Goal: Navigation & Orientation: Find specific page/section

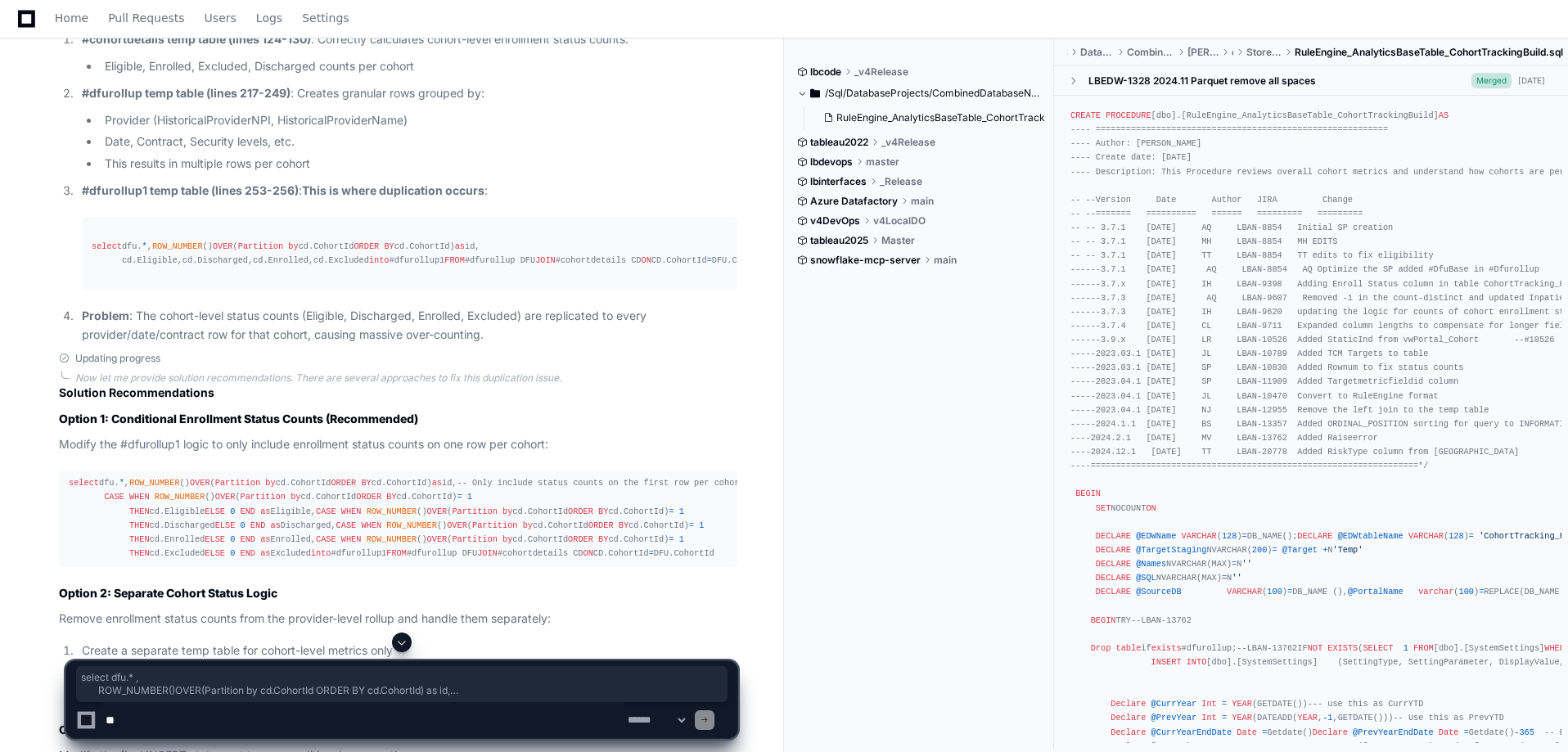
scroll to position [1291, 0]
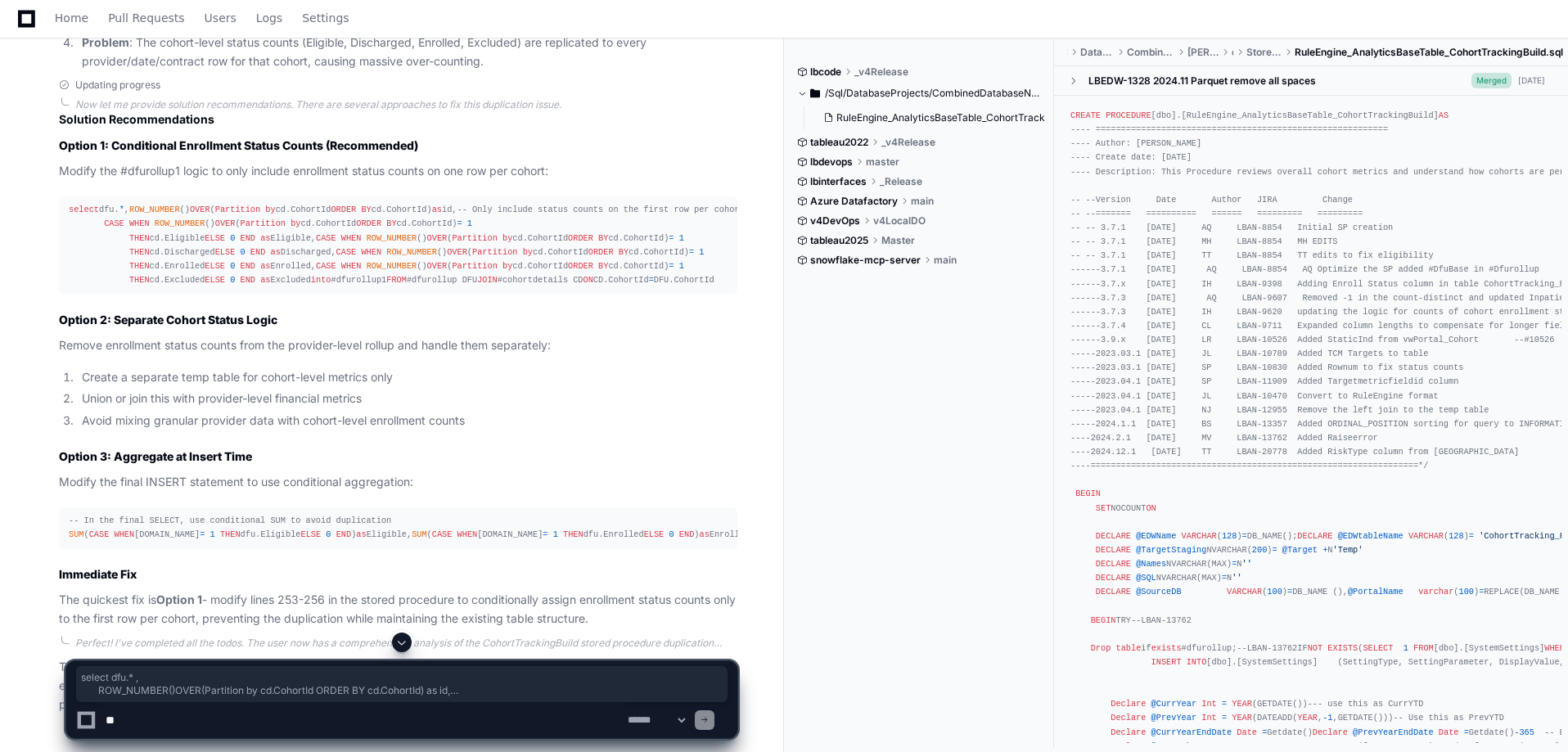
click at [306, 287] on div "select dfu. * , ROW_NUMBER () OVER ( Partition by cd.CohortId ORDER BY cd.Cohor…" at bounding box center [398, 245] width 659 height 84
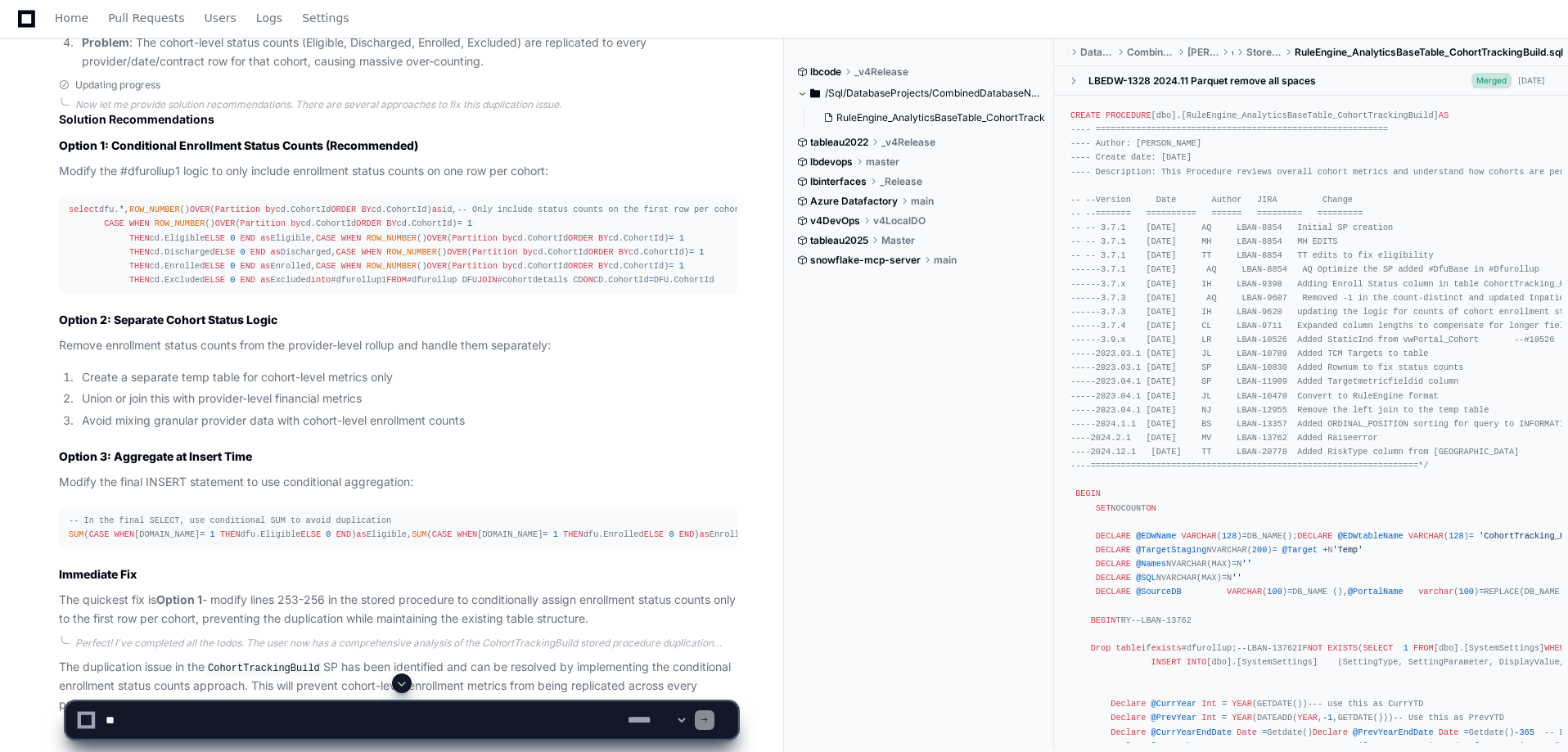
click at [225, 287] on div "select dfu. * , ROW_NUMBER () OVER ( Partition by cd.CohortId ORDER BY cd.Cohor…" at bounding box center [398, 245] width 659 height 84
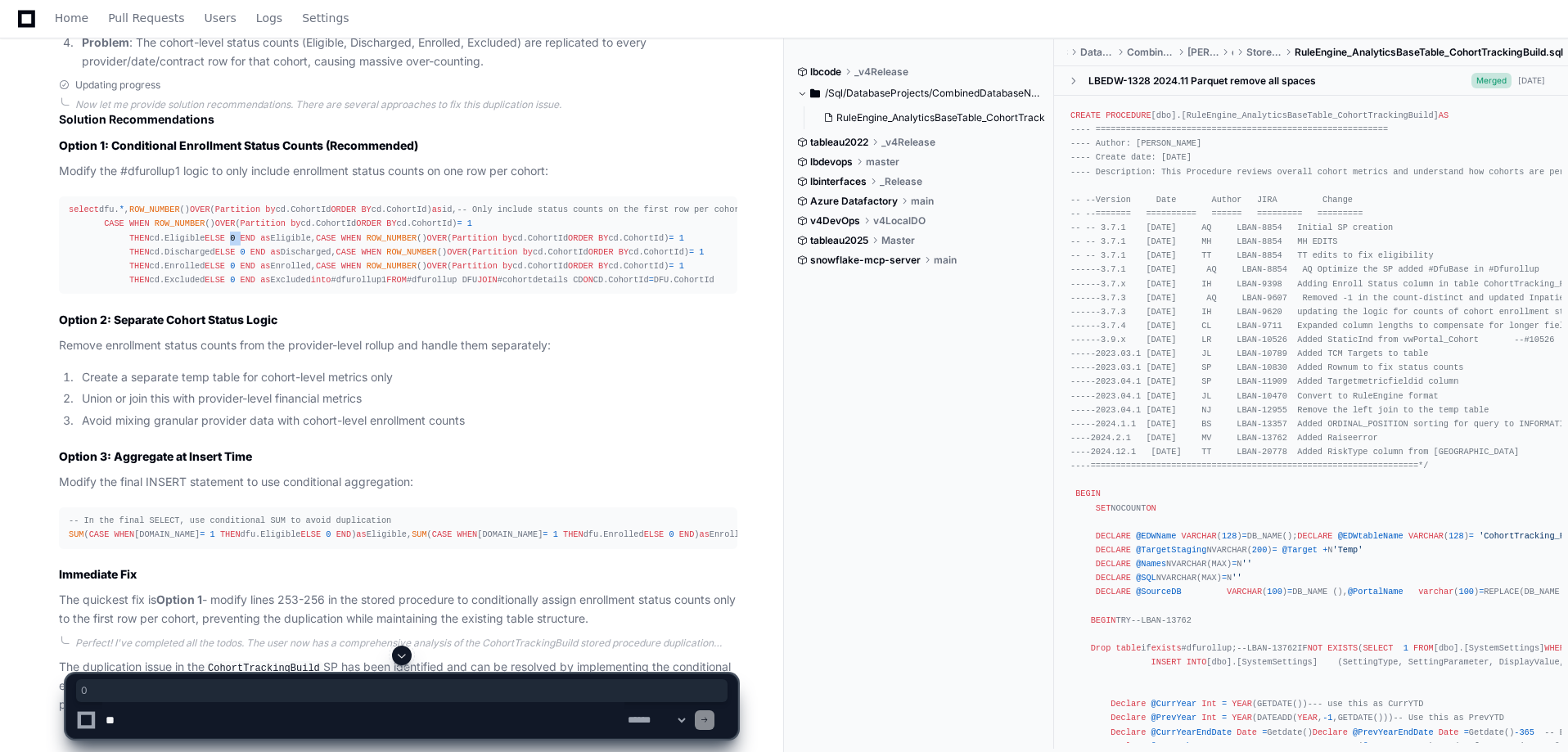
click at [225, 287] on div "select dfu. * , ROW_NUMBER () OVER ( Partition by cd.CohortId ORDER BY cd.Cohor…" at bounding box center [398, 245] width 659 height 84
click at [294, 287] on div "select dfu. * , ROW_NUMBER () OVER ( Partition by cd.CohortId ORDER BY cd.Cohor…" at bounding box center [398, 245] width 659 height 84
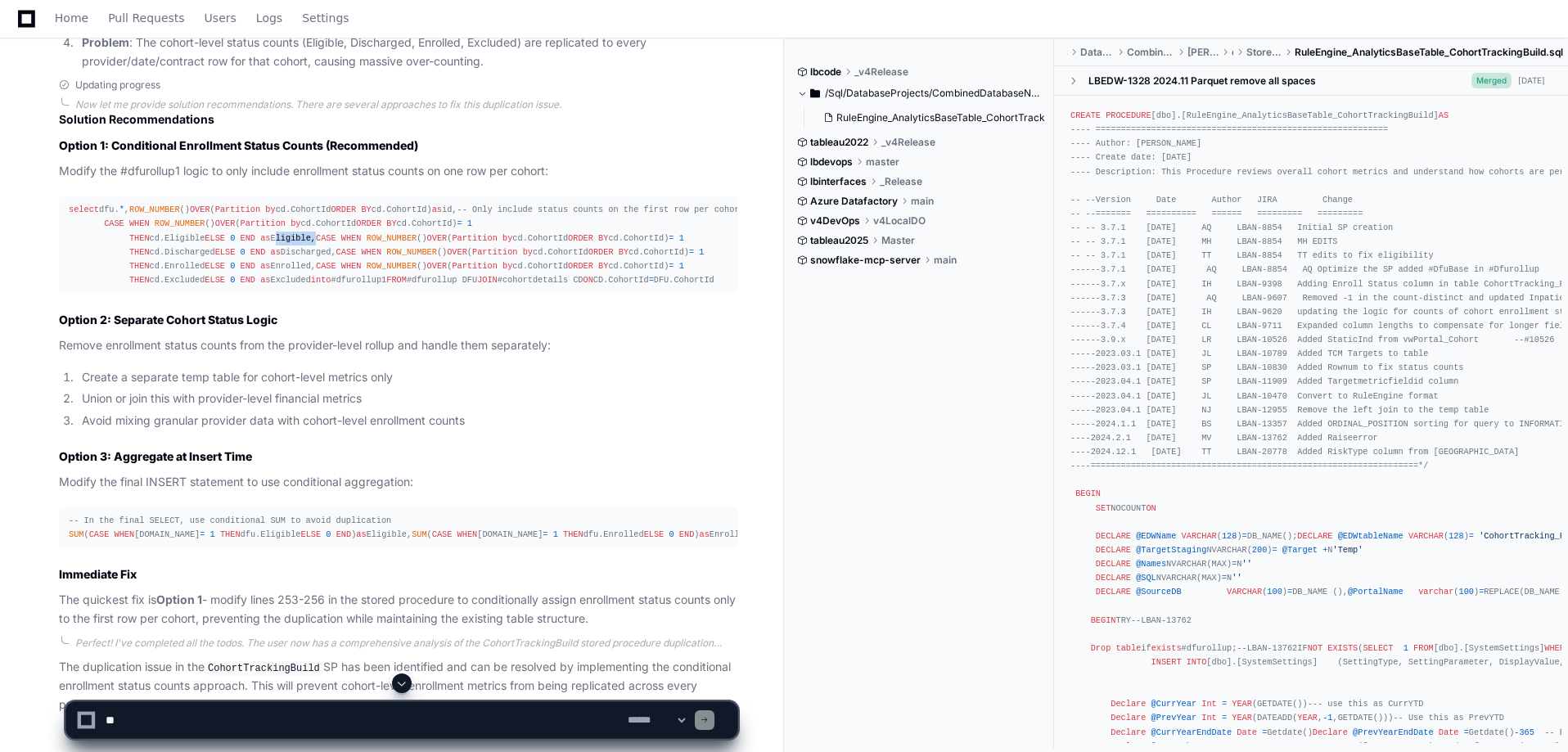
click at [294, 287] on div "select dfu. * , ROW_NUMBER () OVER ( Partition by cd.CohortId ORDER BY cd.Cohor…" at bounding box center [398, 245] width 659 height 84
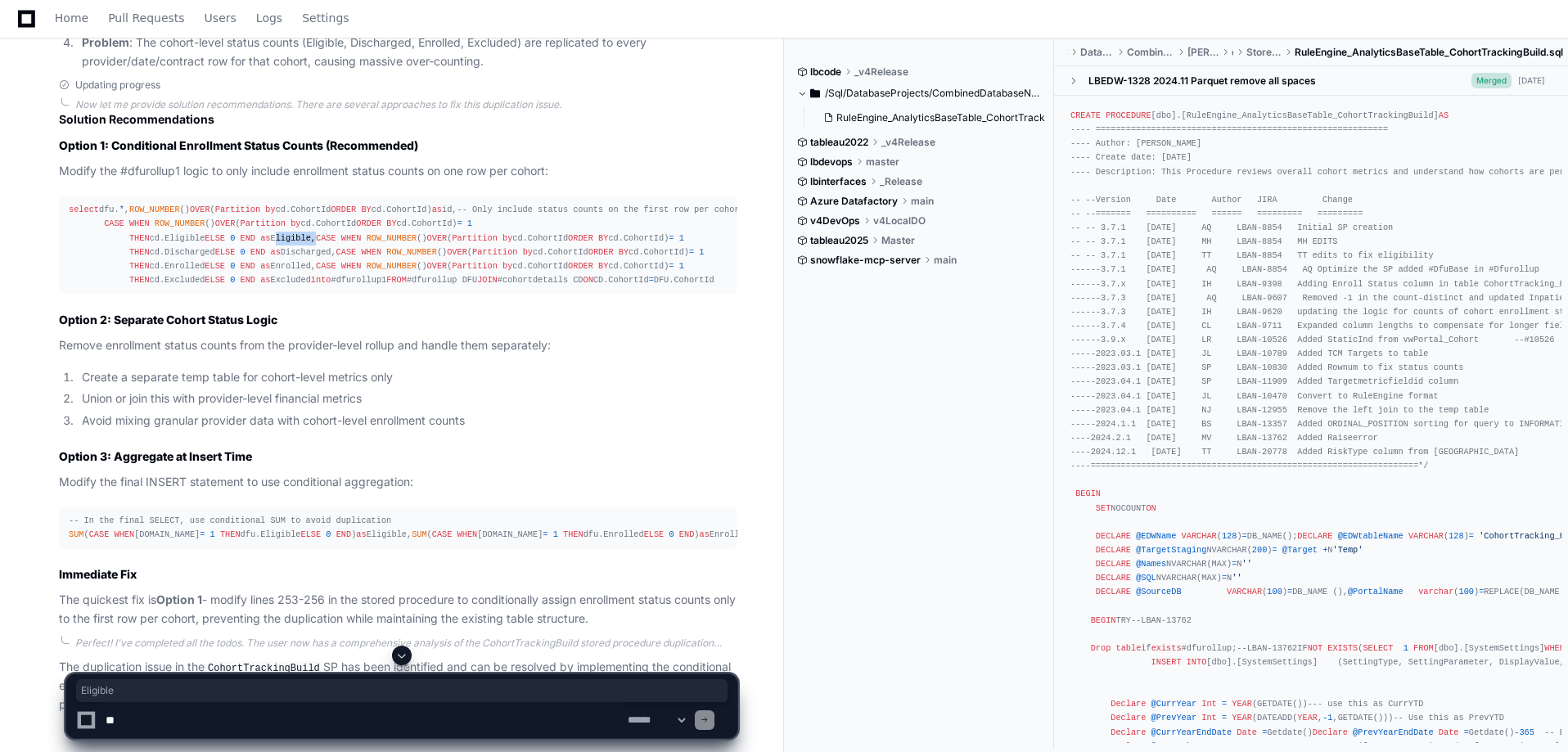
scroll to position [1564, 0]
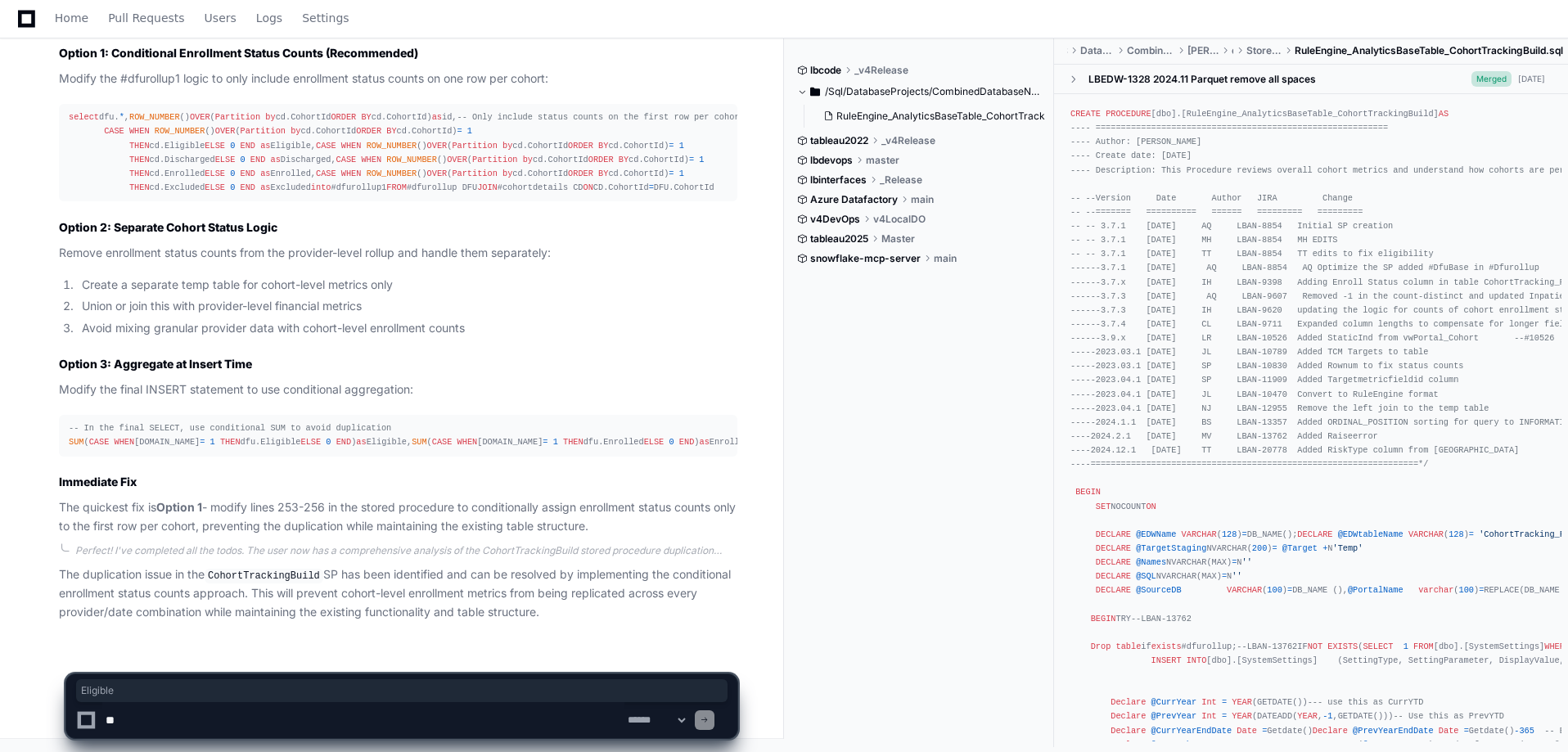
click at [281, 297] on li "Union or join this with provider-level financial metrics" at bounding box center [406, 306] width 661 height 19
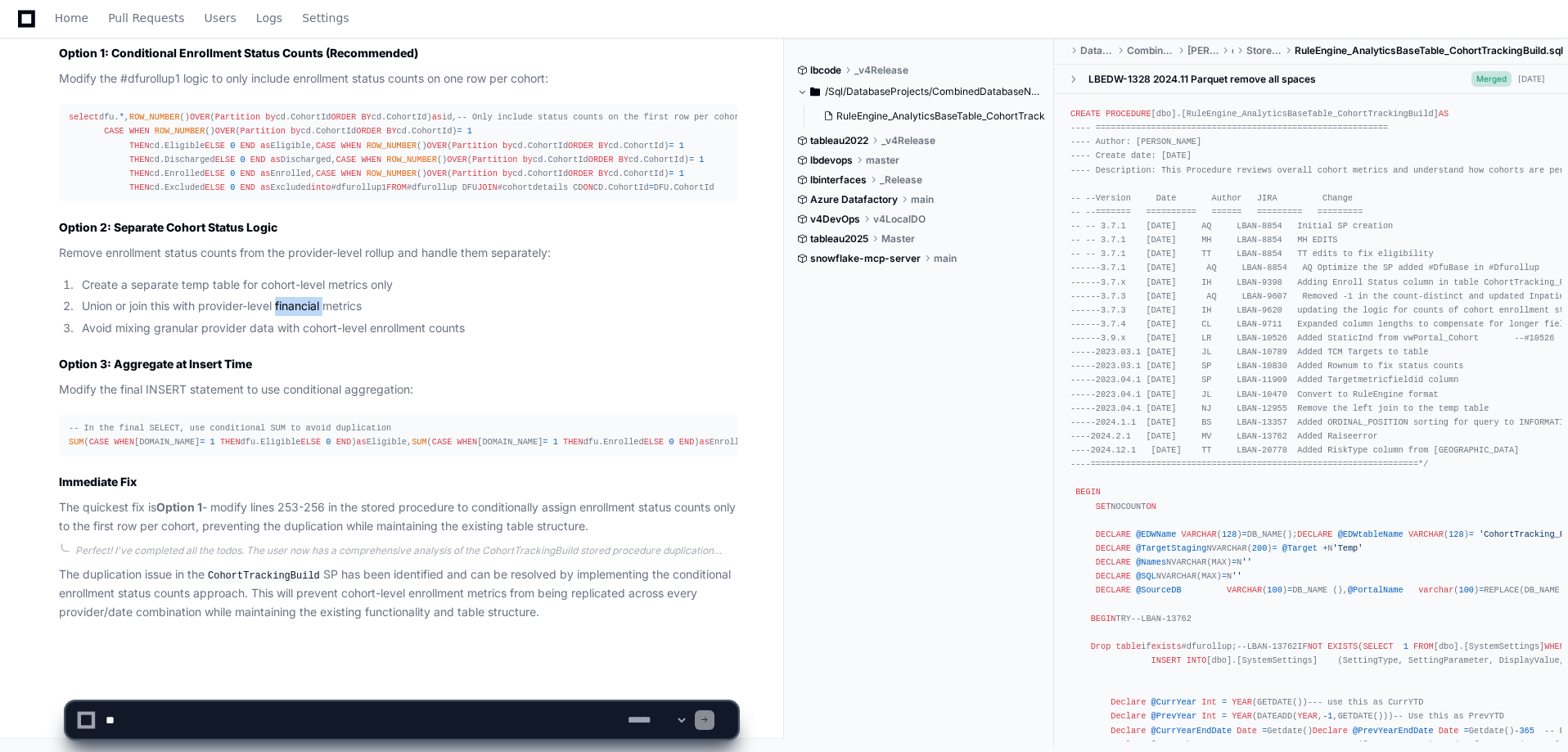
click at [281, 297] on li "Union or join this with provider-level financial metrics" at bounding box center [406, 306] width 661 height 19
click at [342, 297] on li "Union or join this with provider-level financial metrics" at bounding box center [406, 306] width 661 height 19
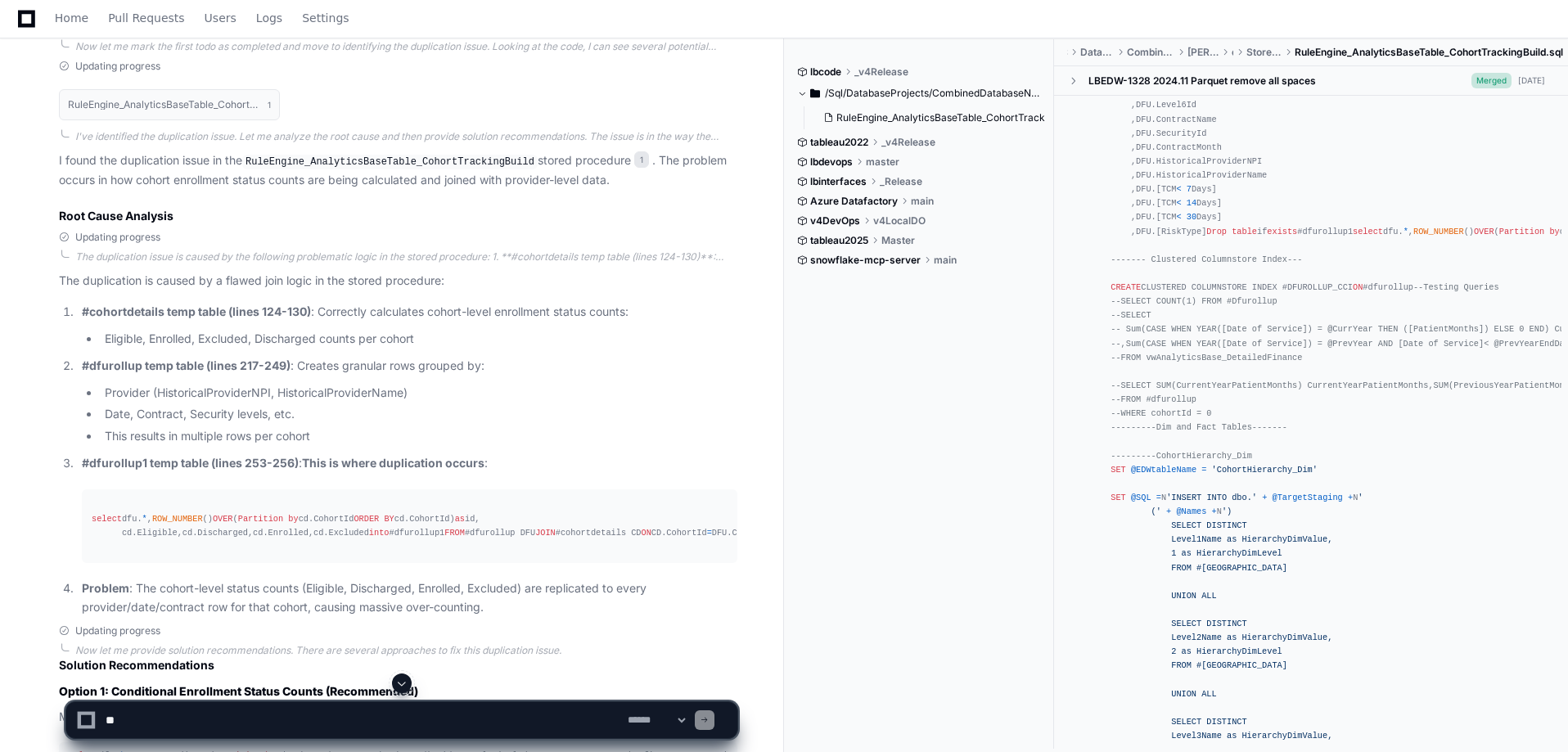
scroll to position [0, 0]
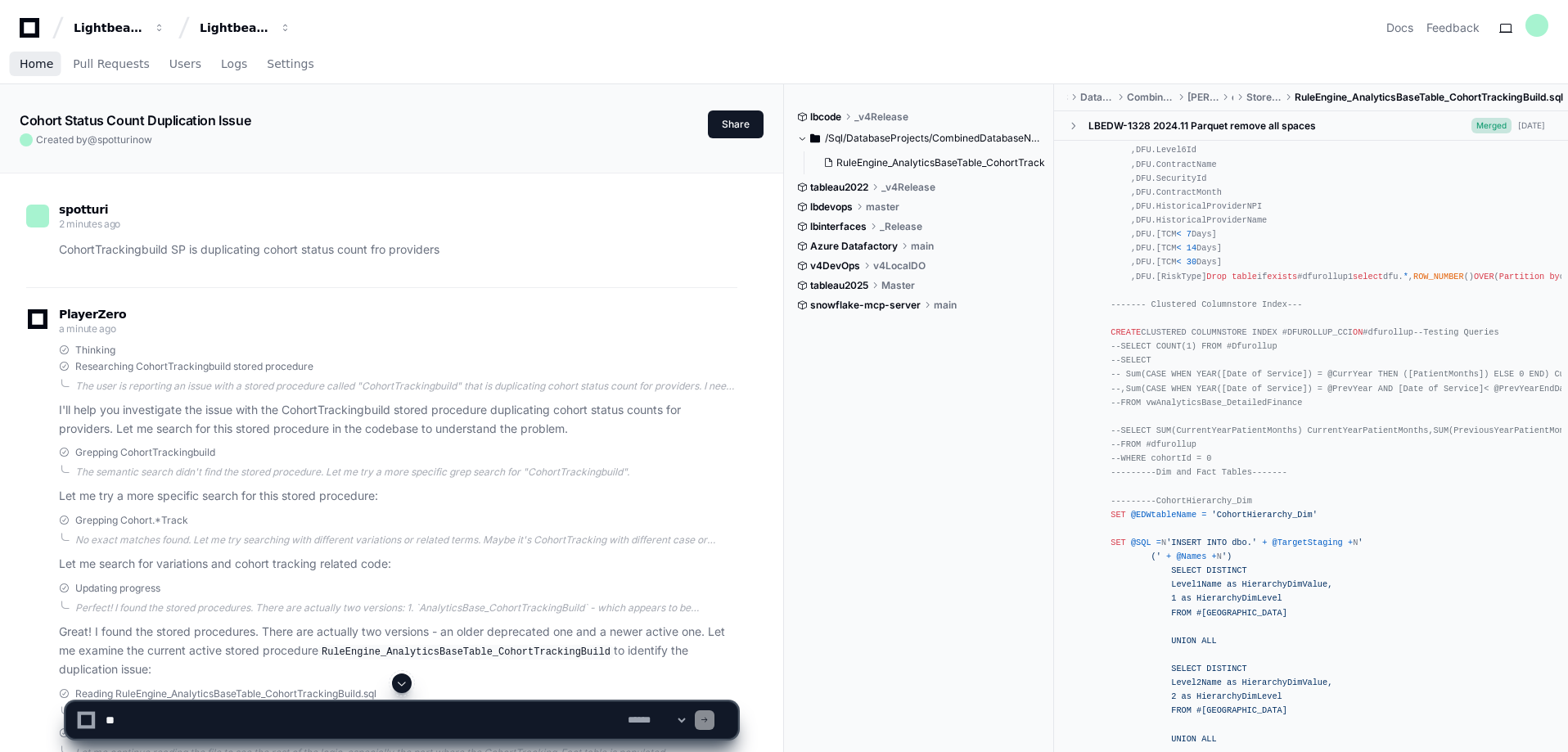
click at [28, 71] on link "Home" at bounding box center [37, 64] width 34 height 38
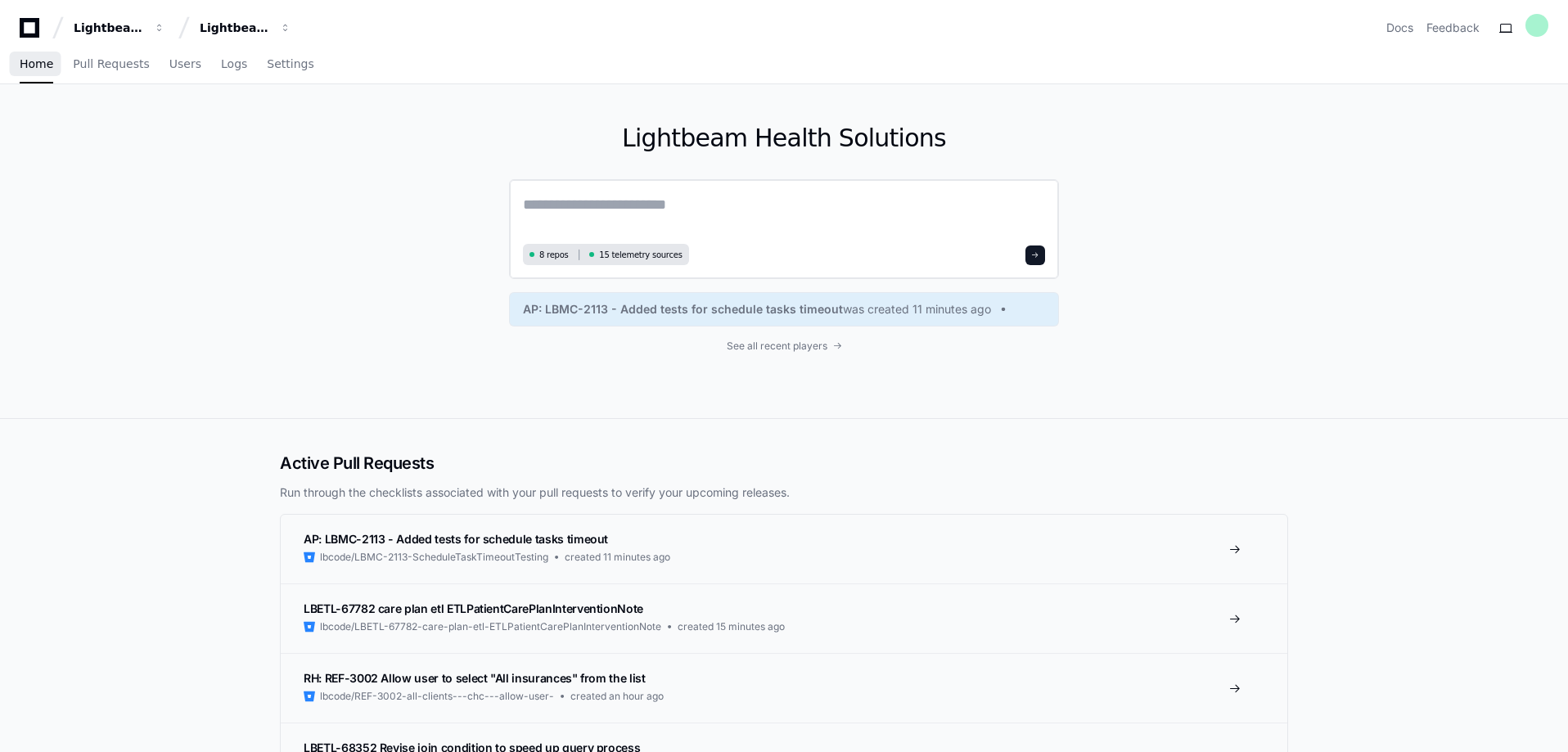
click at [646, 205] on textarea at bounding box center [784, 215] width 523 height 45
drag, startPoint x: 718, startPoint y: 190, endPoint x: 654, endPoint y: 202, distance: 65.1
paste textarea "**********"
type textarea "**********"
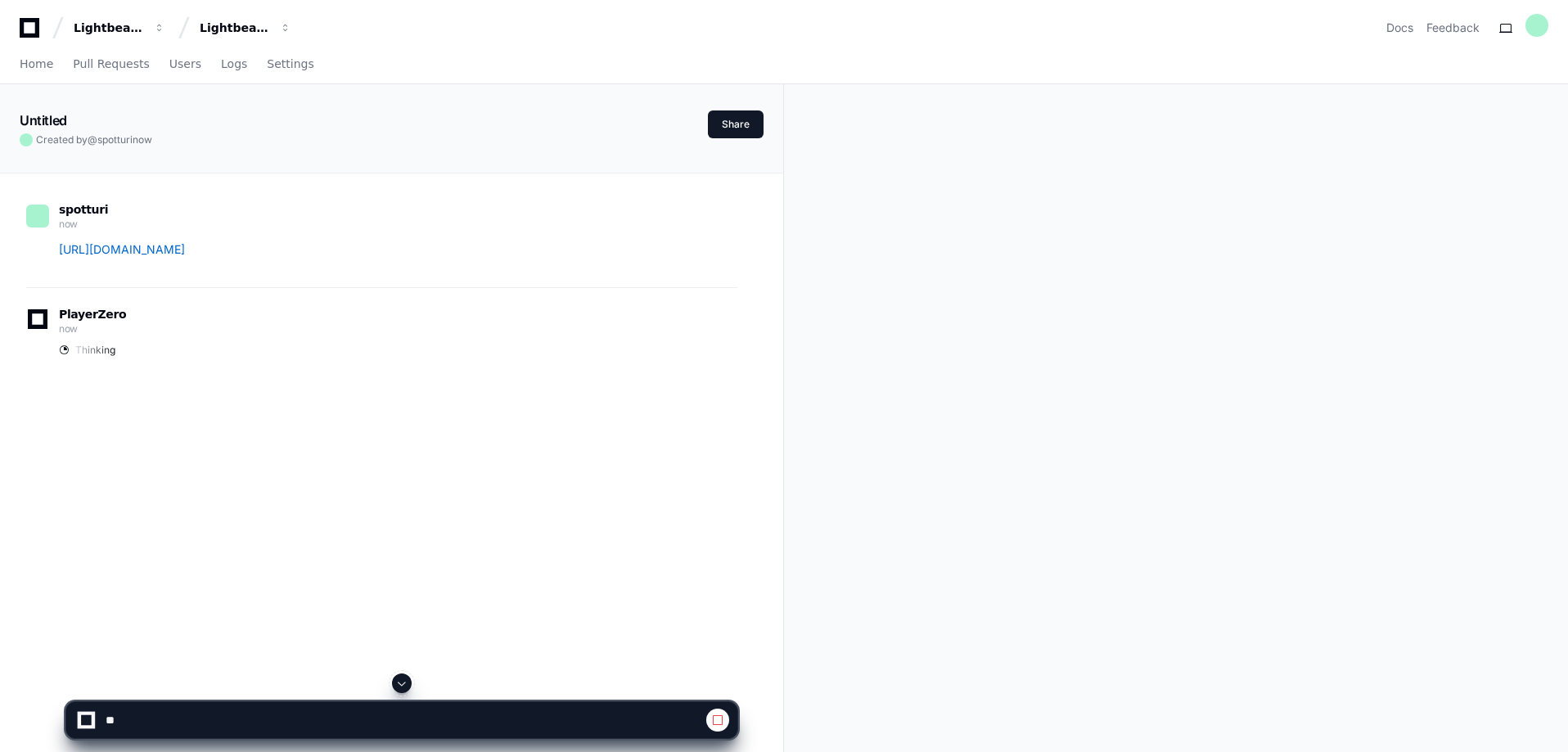
click at [242, 131] on div "Untitled Created by @ spotturi now" at bounding box center [364, 128] width 688 height 36
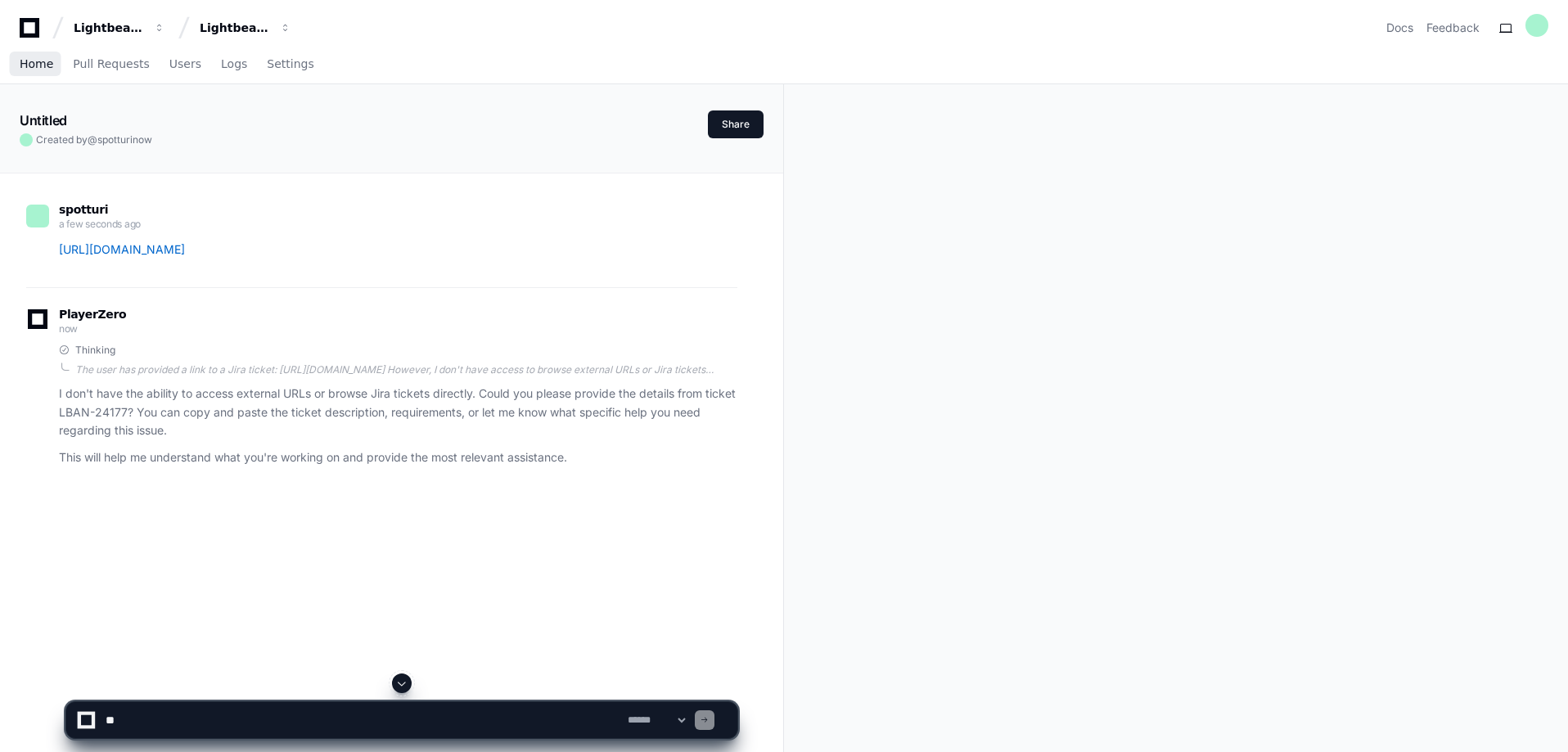
click at [39, 69] on span "Home" at bounding box center [37, 63] width 34 height 9
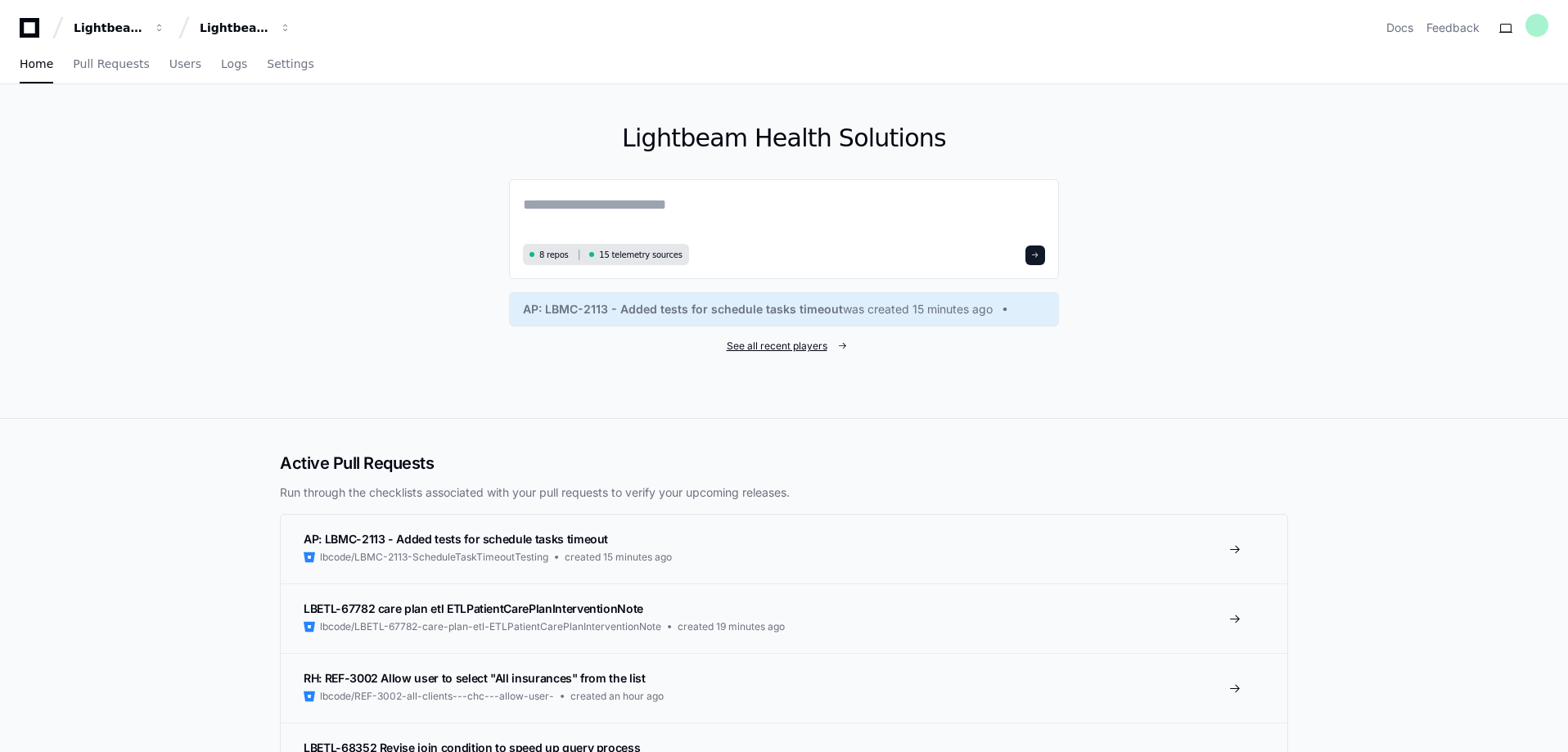
click at [784, 343] on span "See all recent players" at bounding box center [777, 346] width 101 height 13
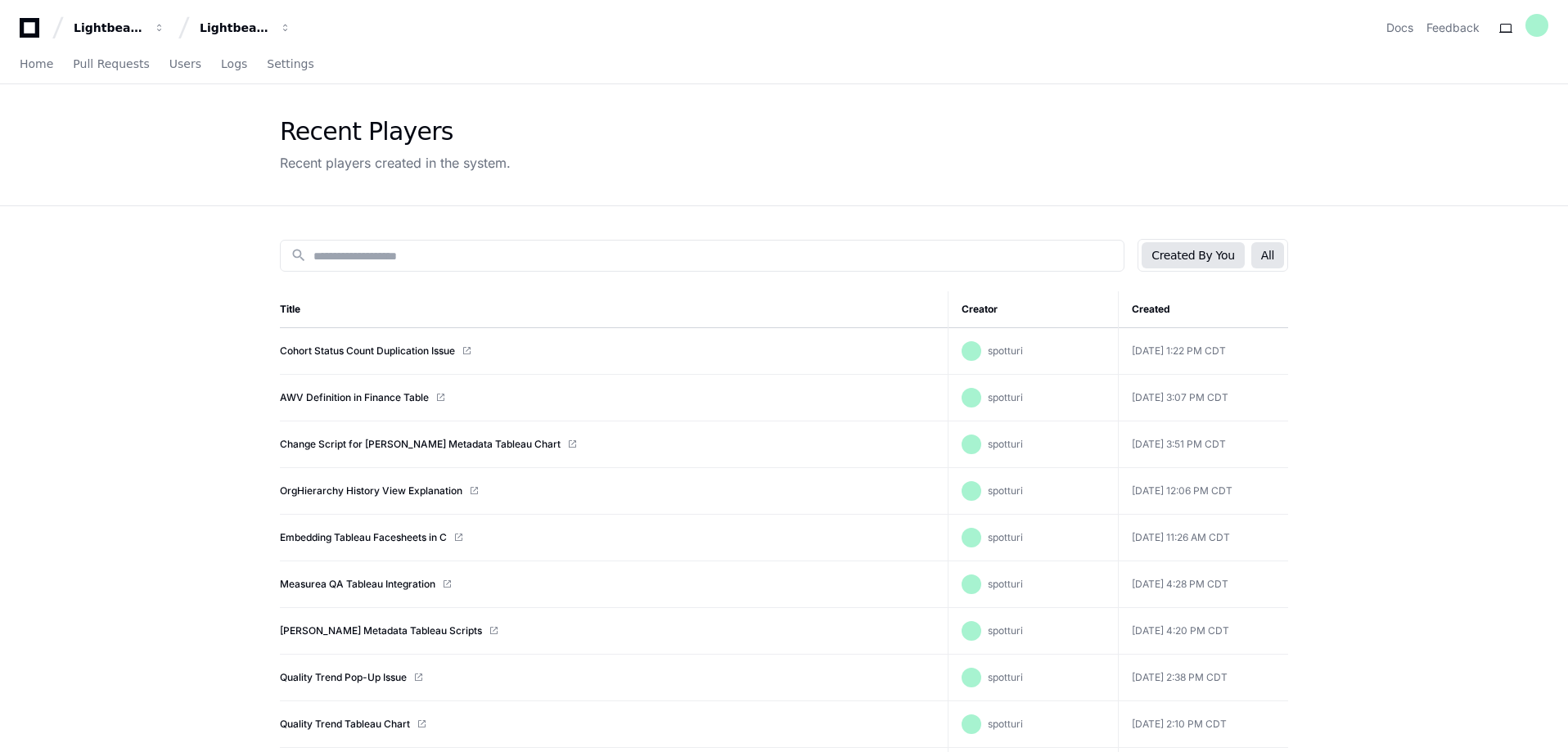
click at [1264, 262] on button "All" at bounding box center [1267, 255] width 33 height 26
click at [1206, 258] on button "Created By You" at bounding box center [1193, 255] width 102 height 26
click at [109, 64] on span "Pull Requests" at bounding box center [111, 63] width 77 height 9
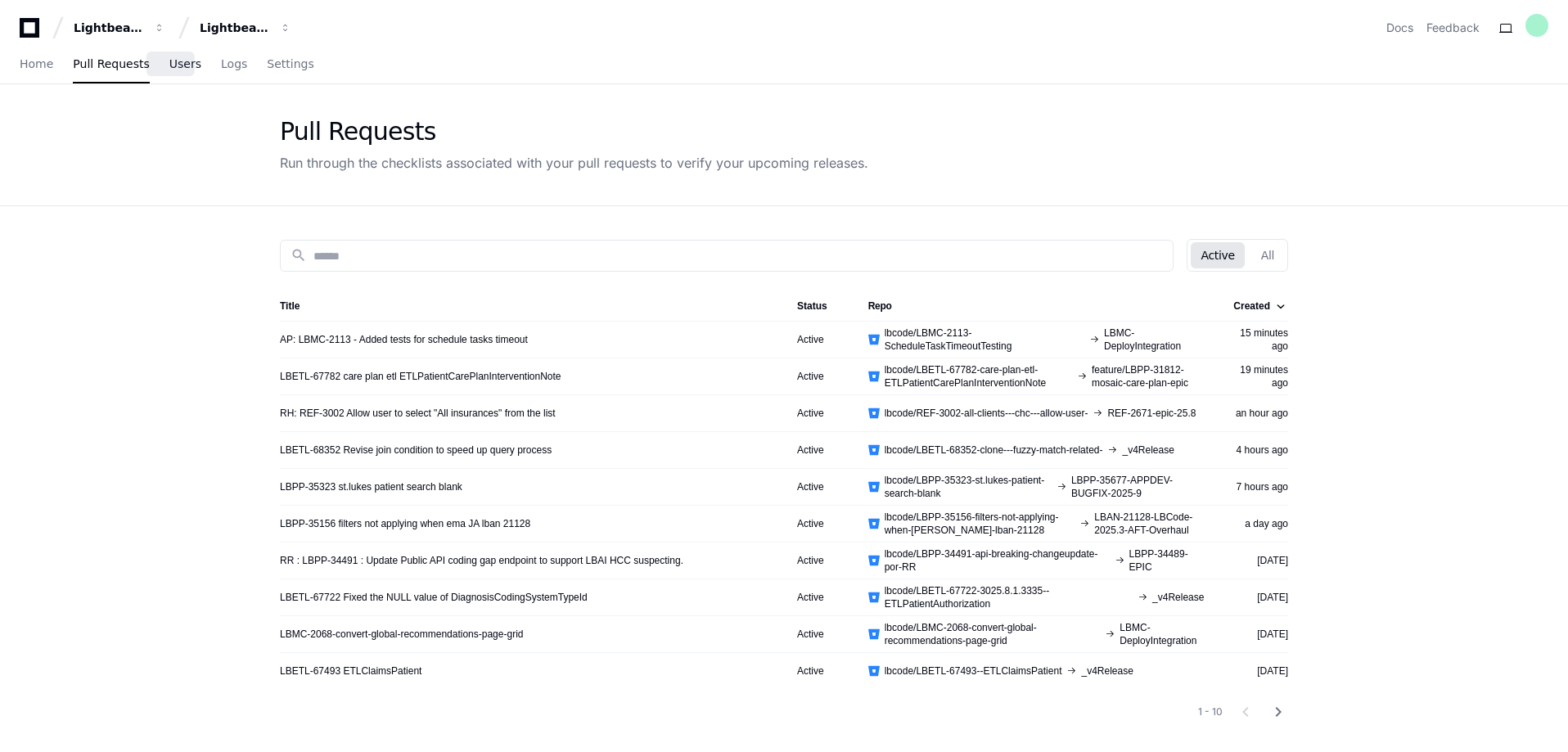
click at [169, 72] on link "Users" at bounding box center [185, 64] width 32 height 38
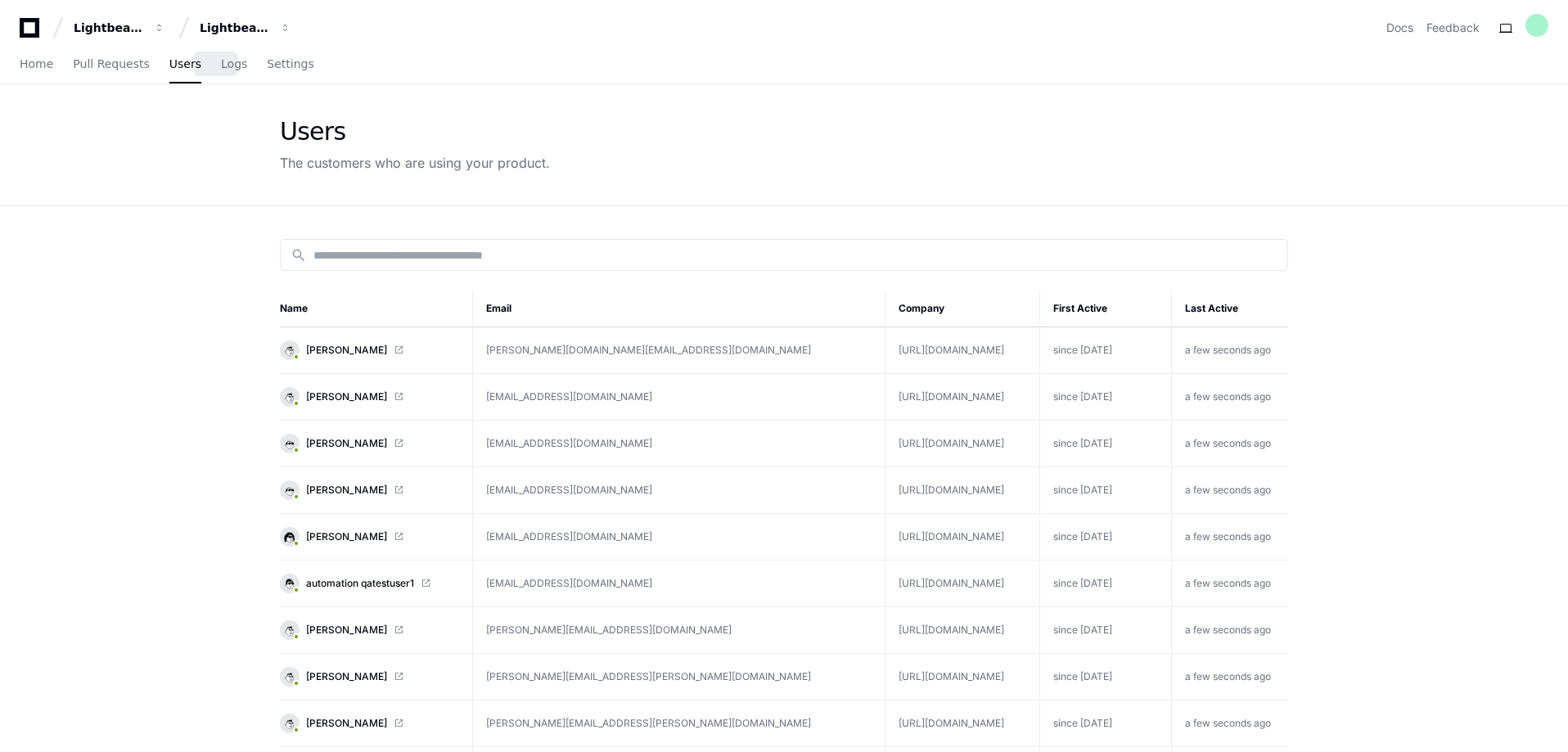
click at [238, 70] on div "Home Pull Requests Users Logs Settings" at bounding box center [167, 64] width 295 height 38
click at [221, 65] on span "Logs" at bounding box center [234, 63] width 26 height 9
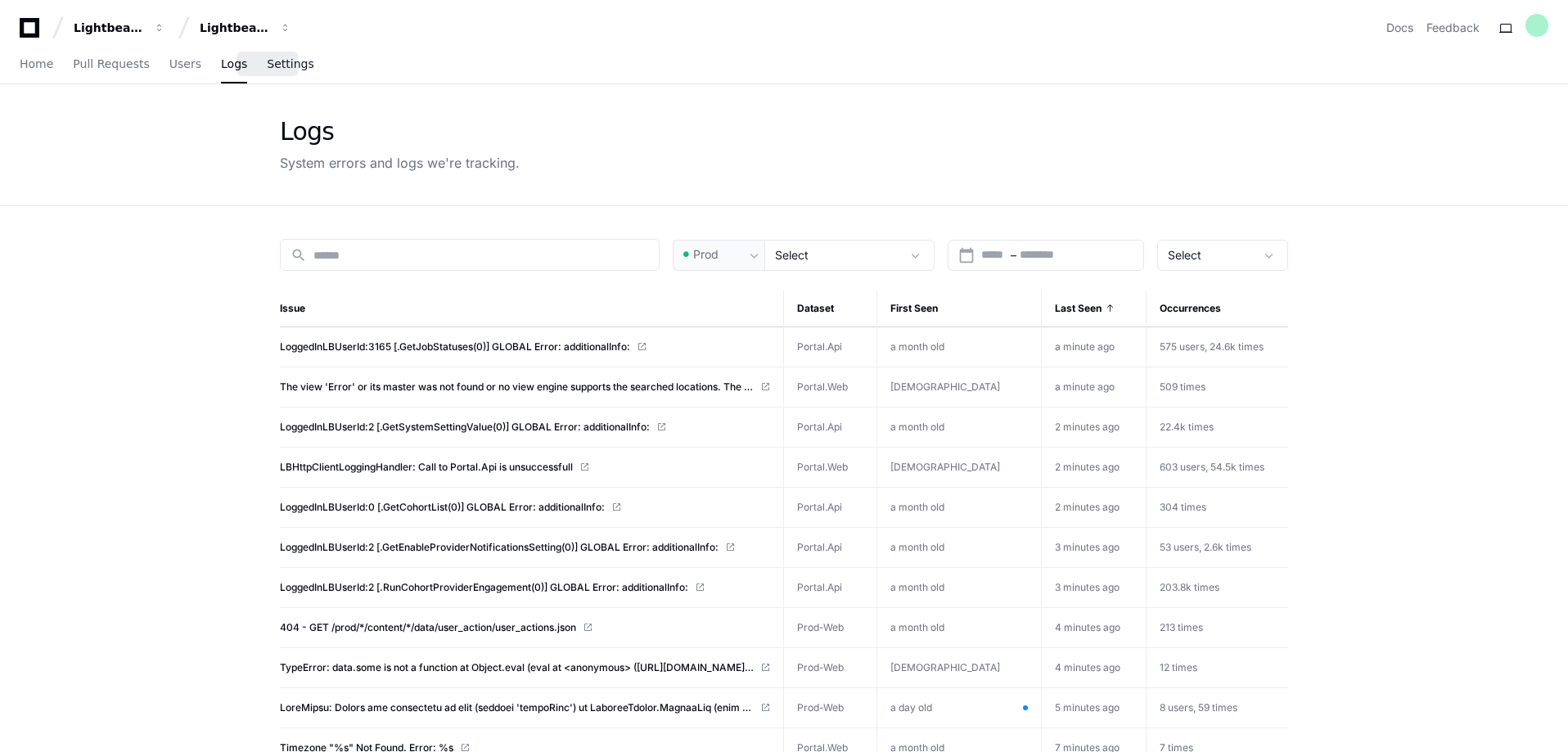
click at [275, 61] on span "Settings" at bounding box center [289, 63] width 46 height 9
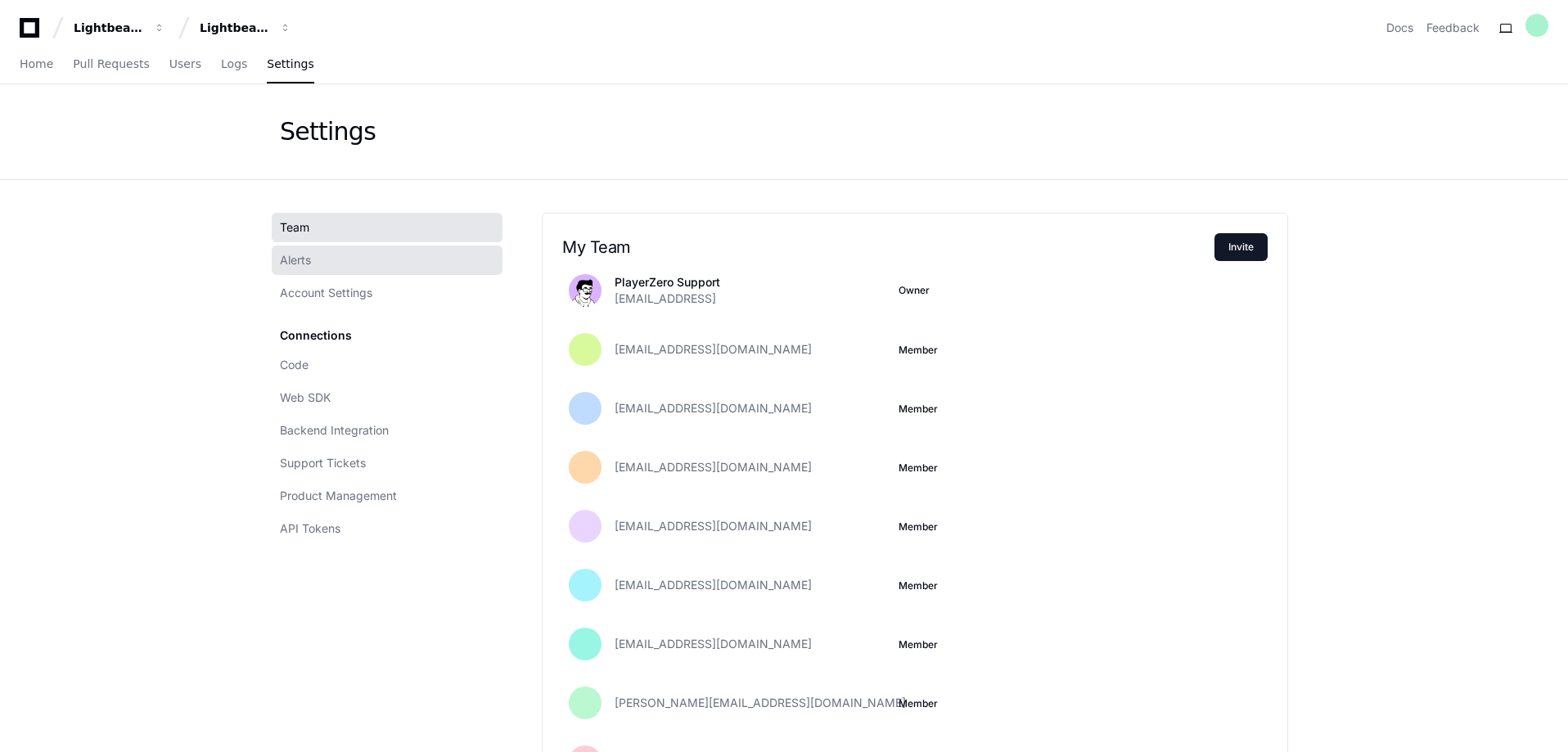
click at [321, 260] on link "Alerts" at bounding box center [388, 260] width 231 height 29
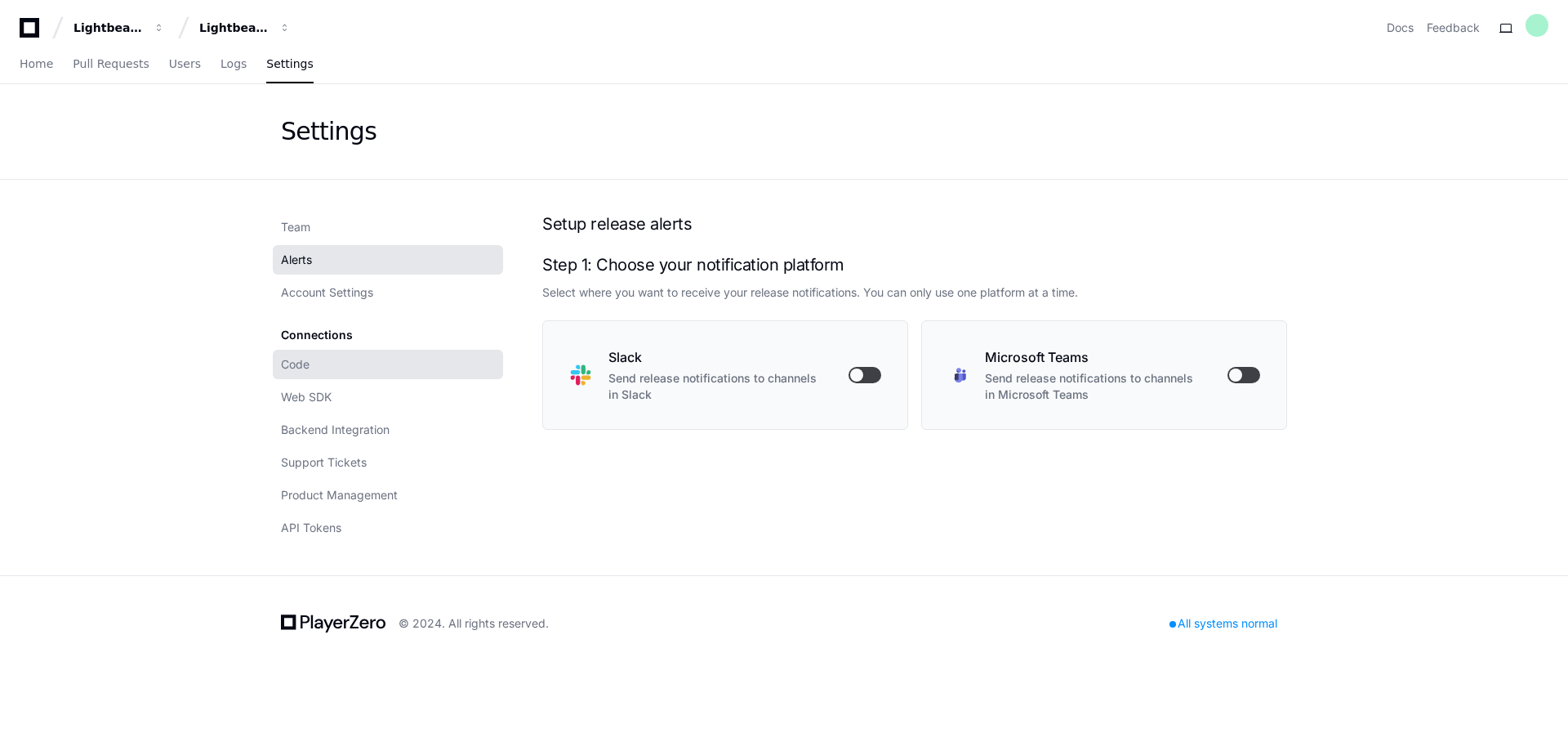
click at [303, 373] on link "Code" at bounding box center [388, 364] width 230 height 29
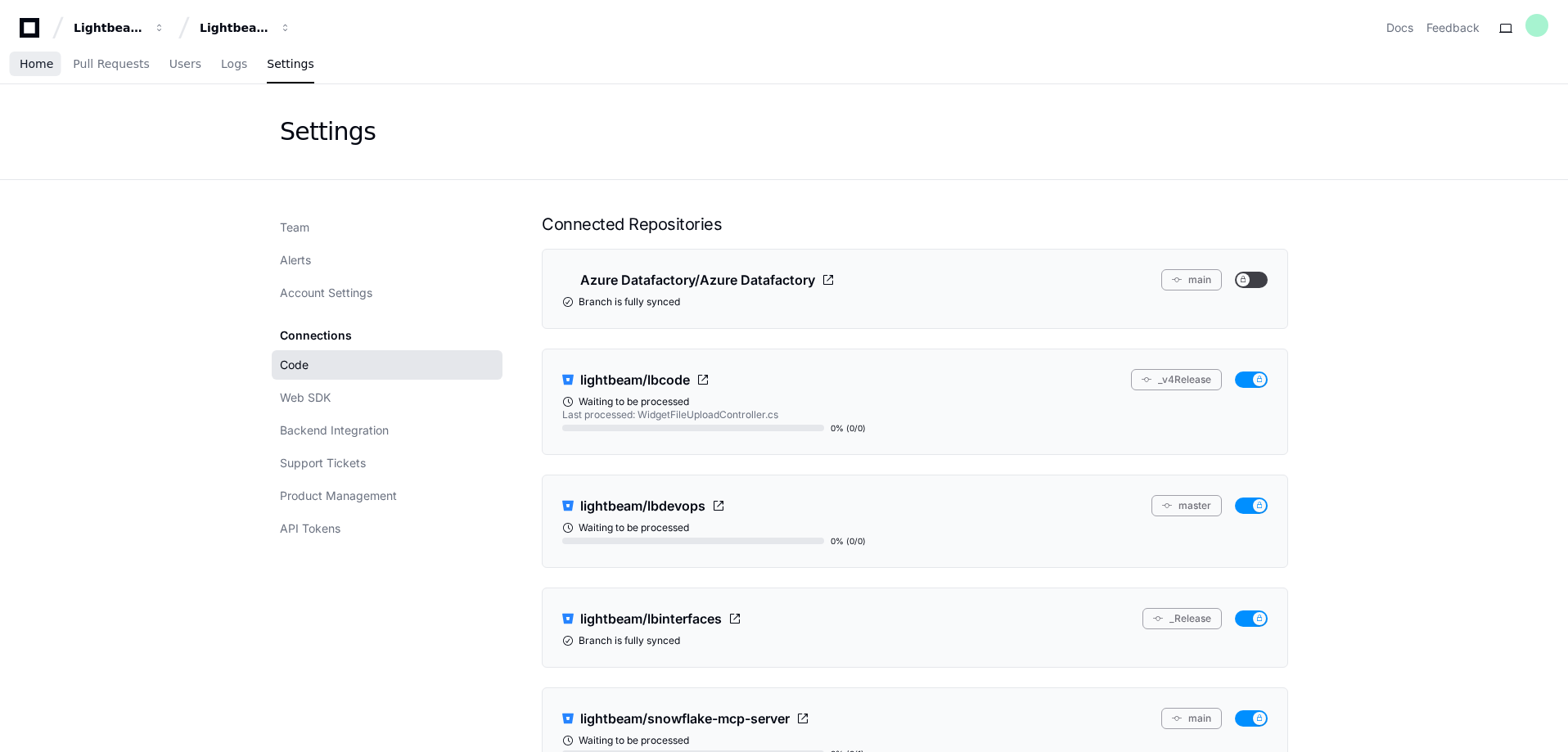
click at [24, 55] on link "Home" at bounding box center [37, 64] width 34 height 38
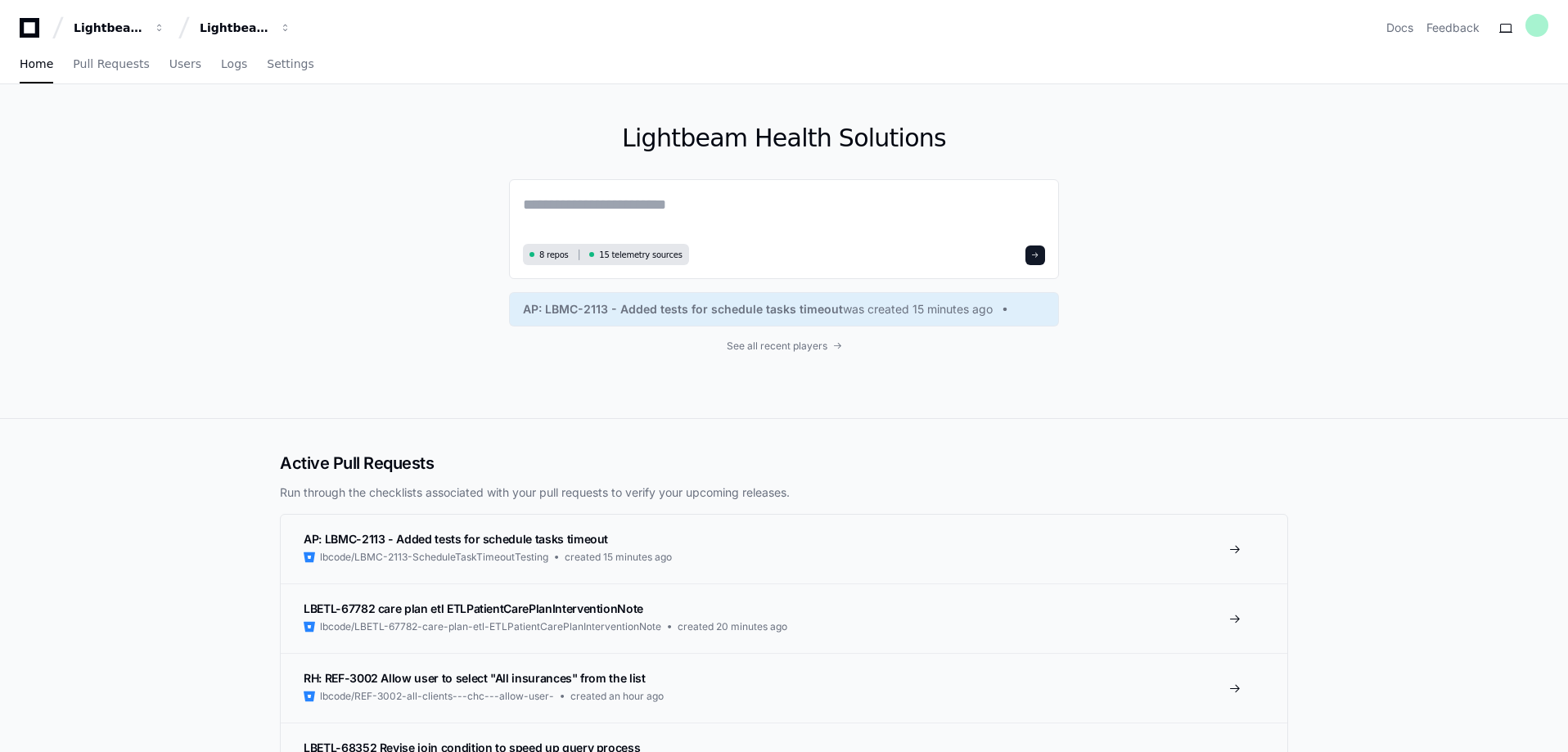
drag, startPoint x: 318, startPoint y: 198, endPoint x: 1285, endPoint y: 411, distance: 990.2
click at [1285, 411] on div "Lightbeam Health Solutions 8 repos 15 telemetry sources AP: LBMC-2113 - Added t…" at bounding box center [784, 250] width 1048 height 333
click at [1253, 313] on div "Lightbeam Health Solutions 8 repos 15 telemetry sources AP: LBMC-2113 - Added t…" at bounding box center [784, 250] width 1048 height 333
click at [792, 345] on span "See all recent players" at bounding box center [777, 346] width 101 height 13
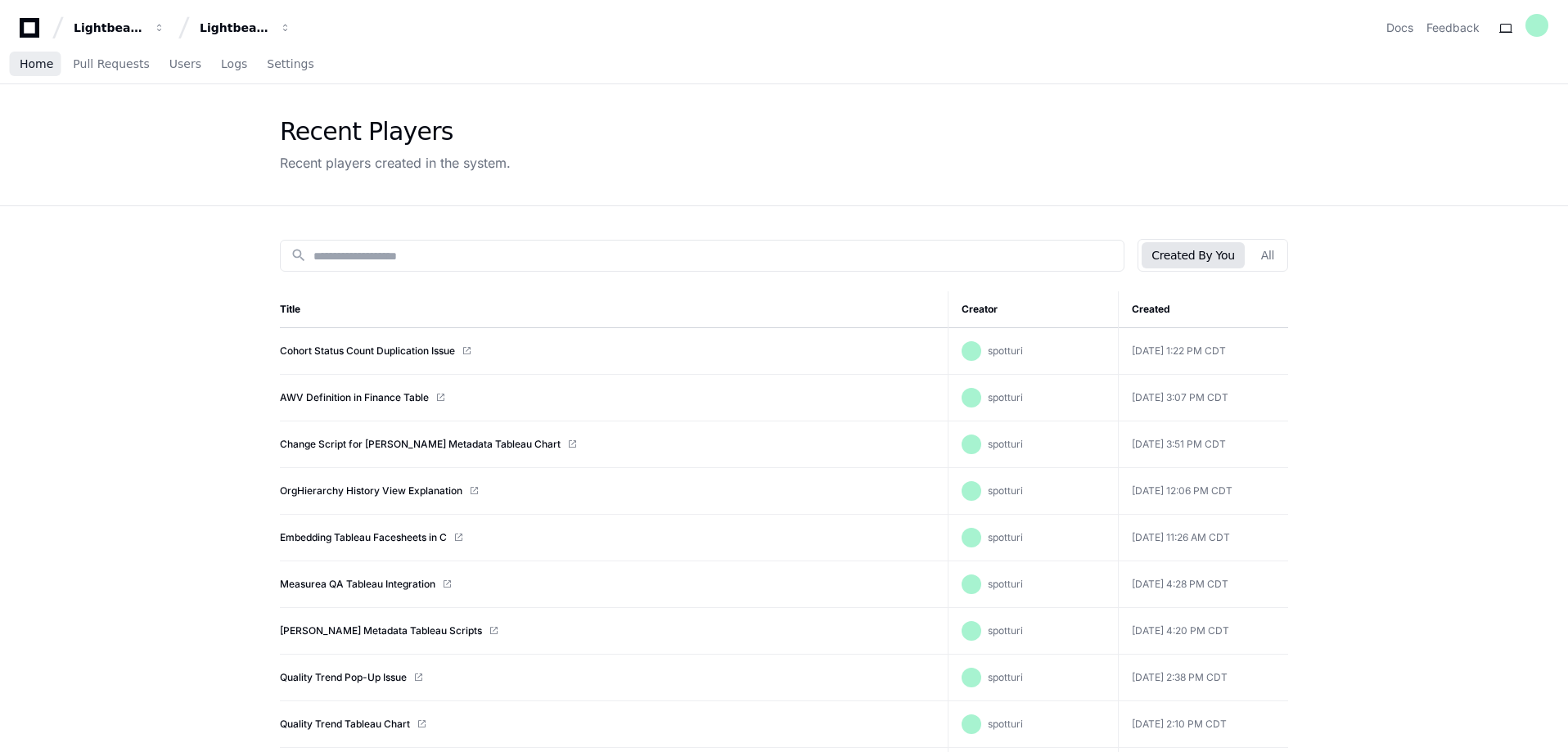
click at [24, 72] on link "Home" at bounding box center [37, 64] width 34 height 38
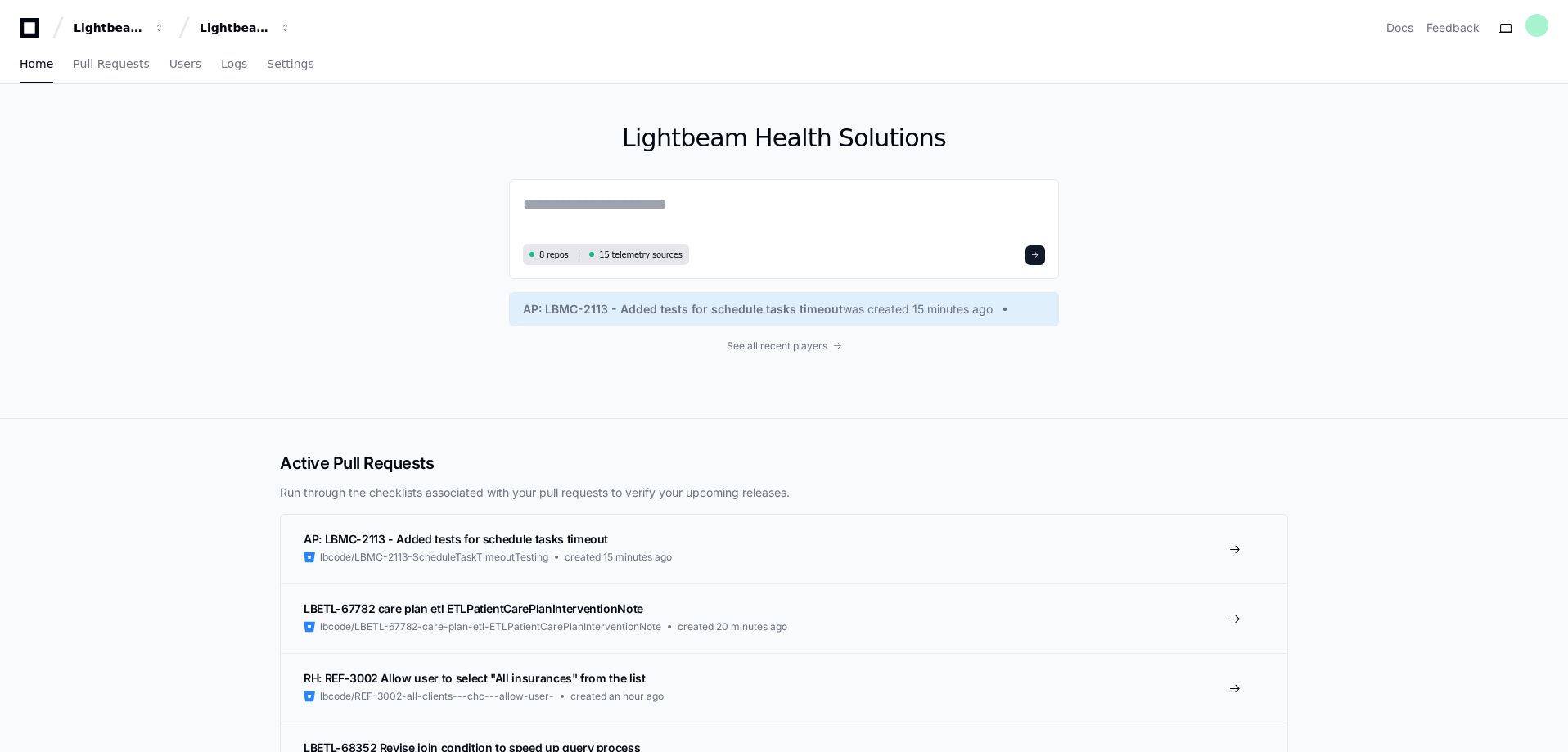
click at [901, 395] on div "Lightbeam Health Solutions 8 repos 15 telemetry sources AP: LBMC-2113 - Added t…" at bounding box center [784, 250] width 550 height 333
